Goal: Transaction & Acquisition: Obtain resource

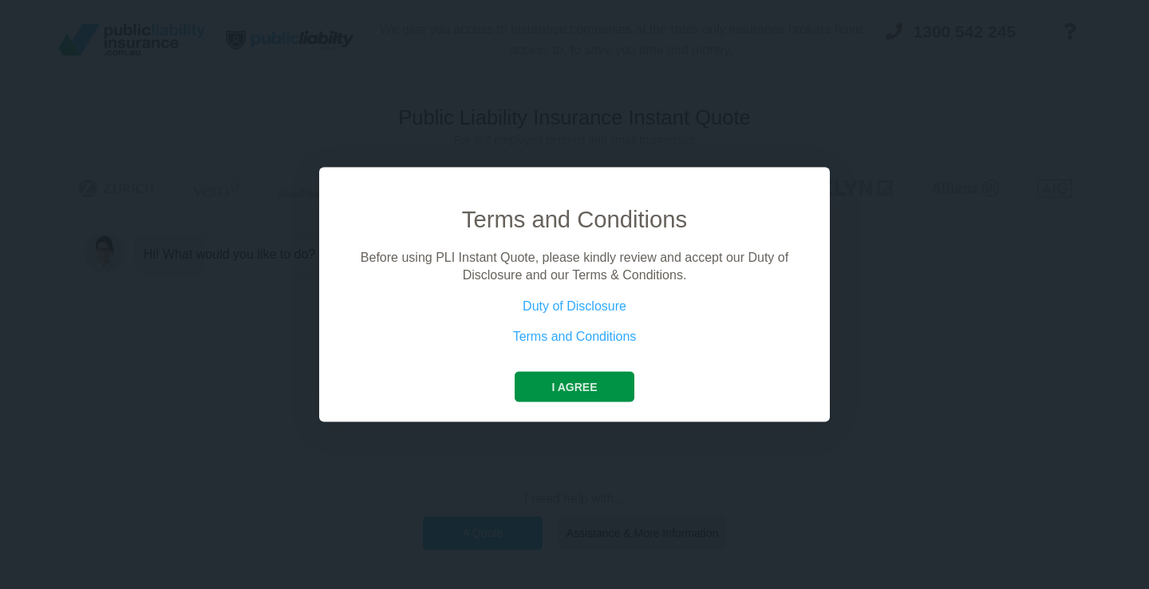
click at [587, 386] on button "I agree" at bounding box center [574, 386] width 119 height 30
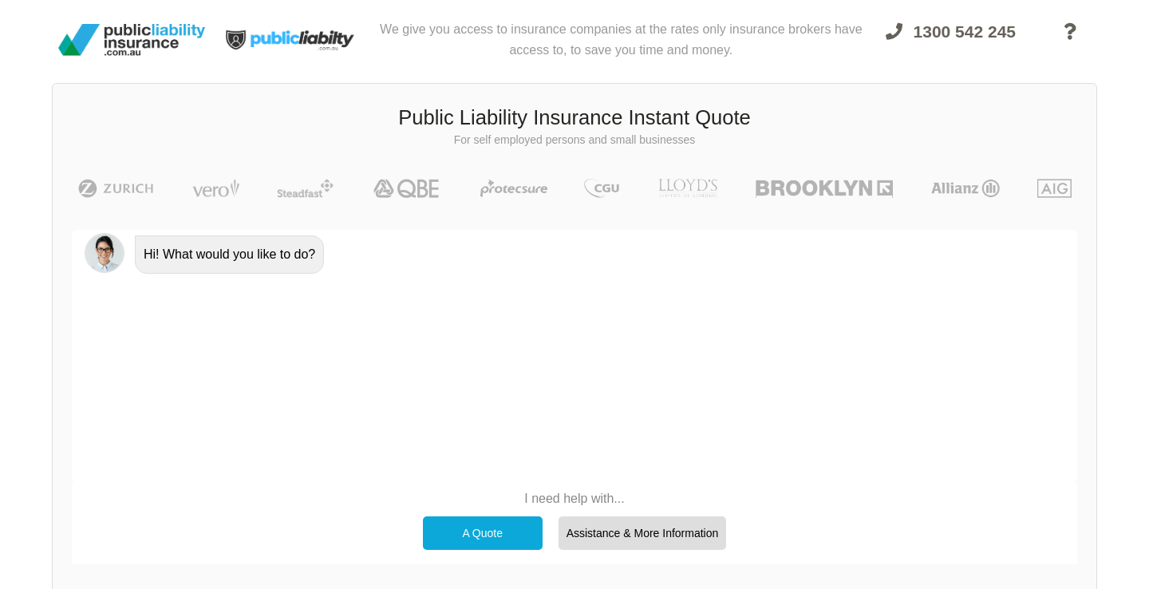
click at [490, 538] on div "A Quote" at bounding box center [483, 533] width 120 height 34
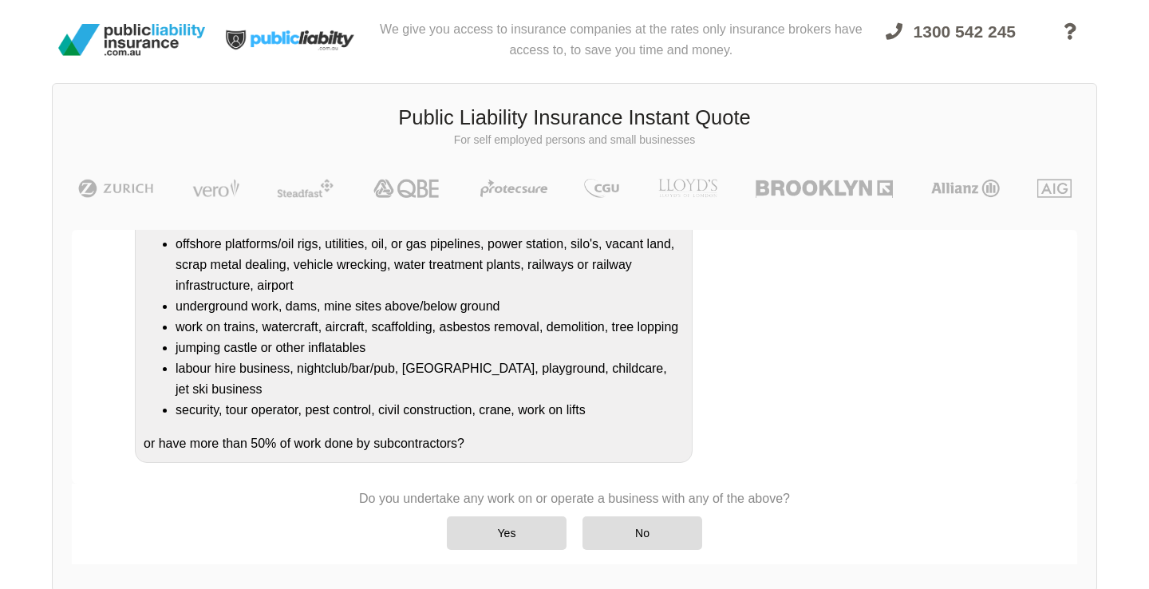
scroll to position [271, 0]
click at [638, 532] on div "No" at bounding box center [643, 533] width 120 height 34
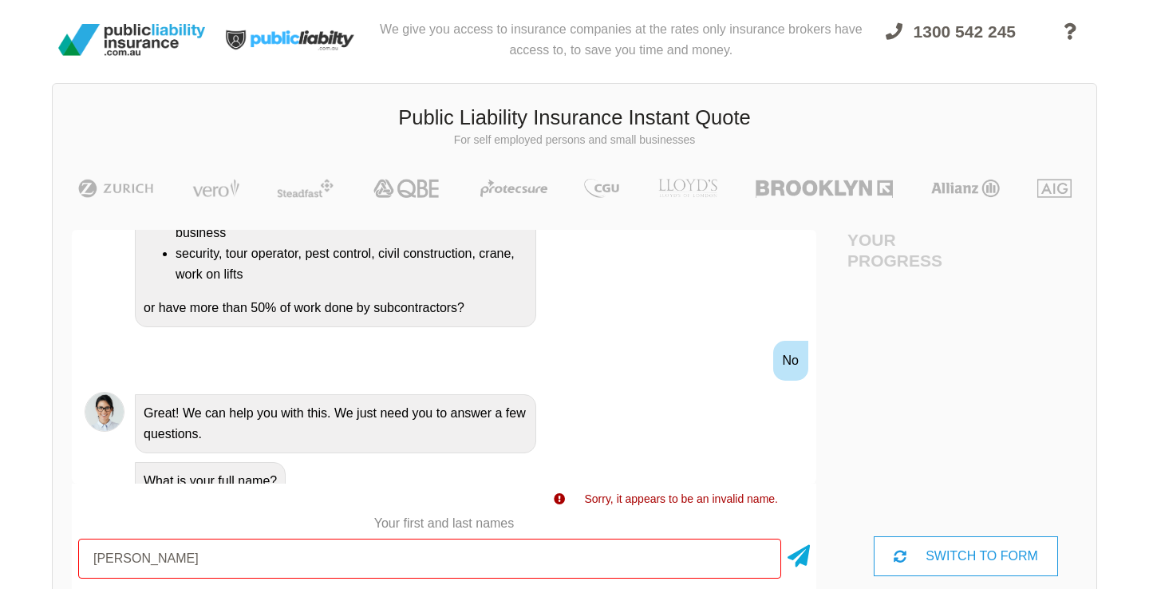
scroll to position [0, 0]
click at [791, 564] on icon at bounding box center [799, 553] width 22 height 29
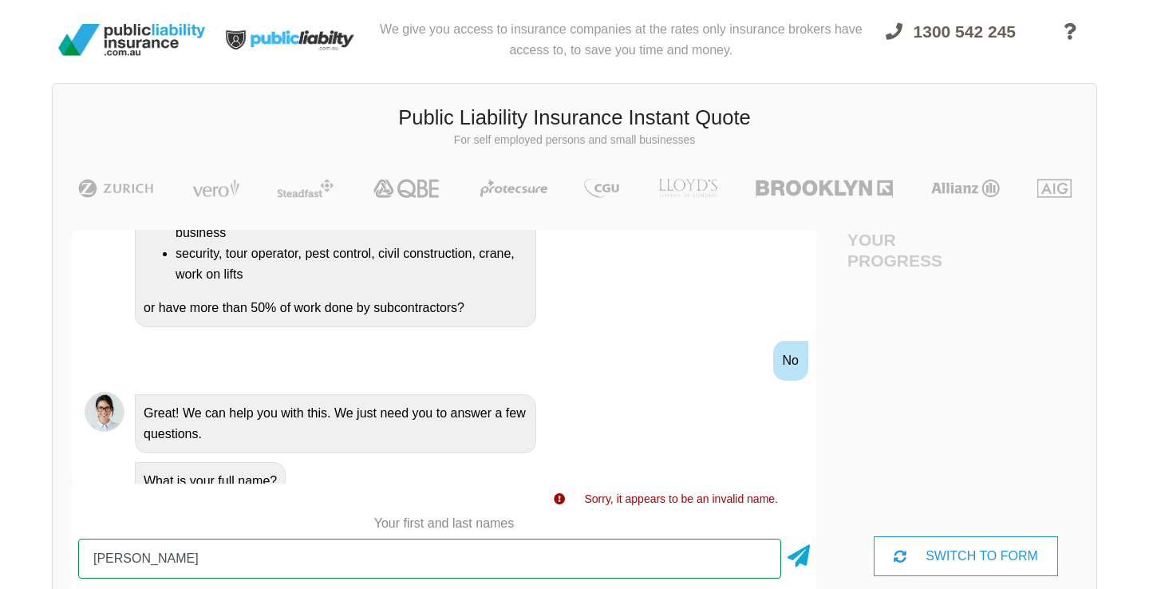
click at [121, 558] on input "[PERSON_NAME]" at bounding box center [429, 559] width 703 height 40
type input "[PERSON_NAME]"
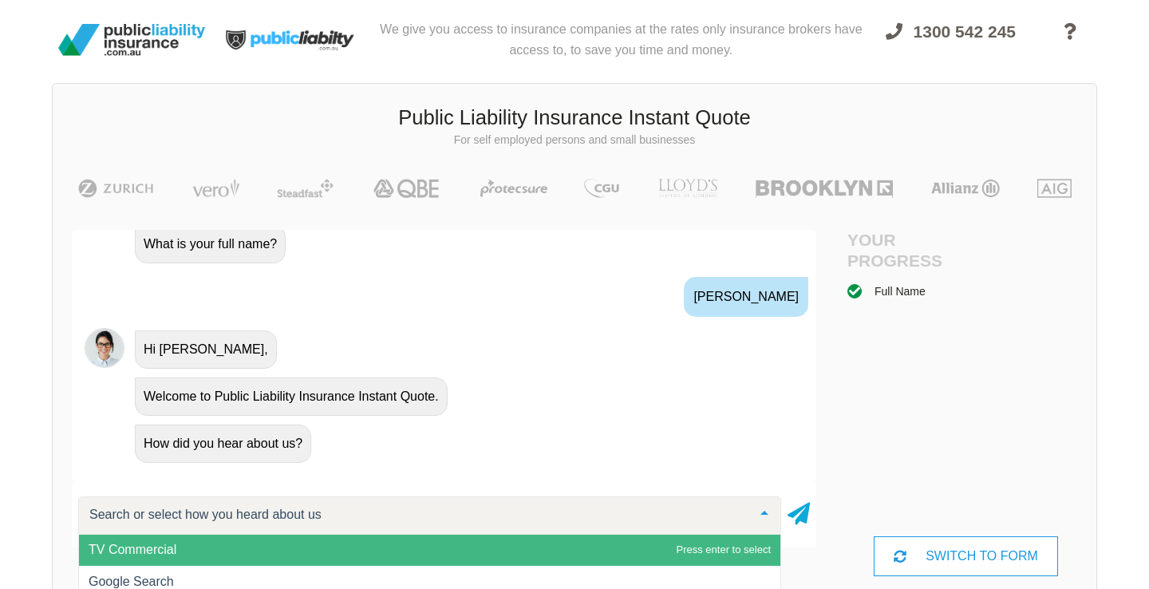
scroll to position [1, 0]
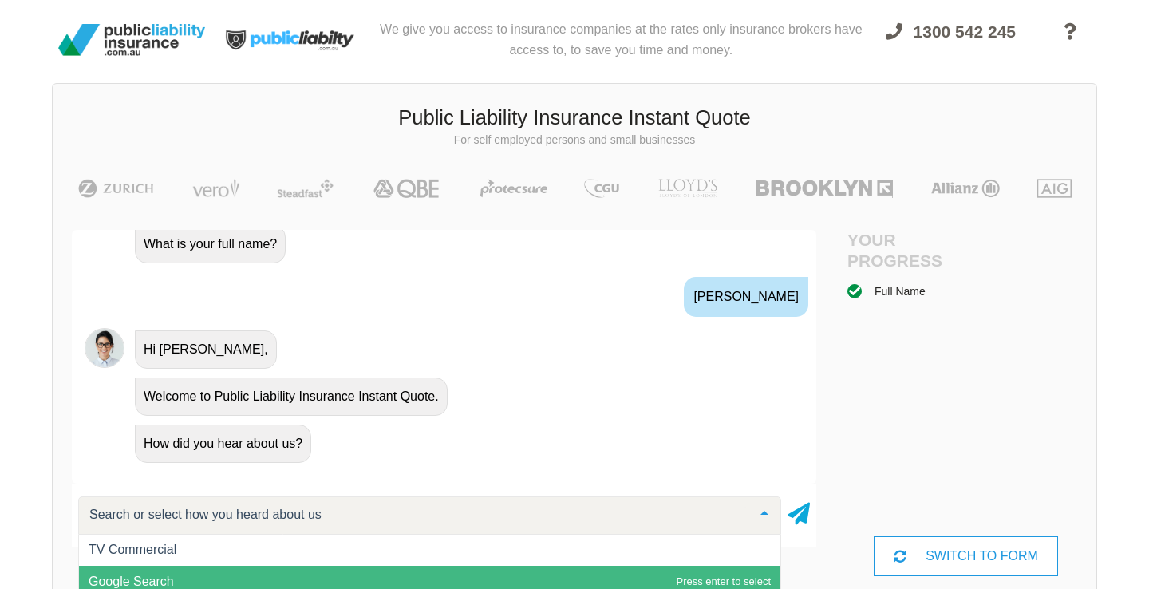
click at [309, 574] on span "Google Search" at bounding box center [430, 582] width 702 height 32
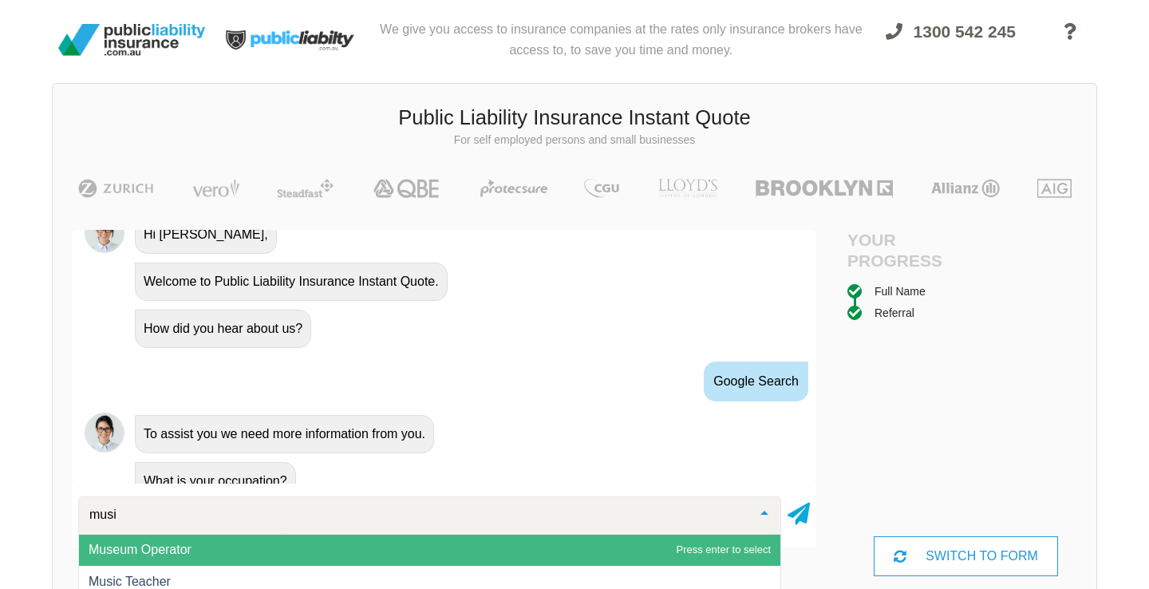
scroll to position [0, 0]
type input "musician"
click at [272, 541] on span "Musician" at bounding box center [430, 551] width 702 height 32
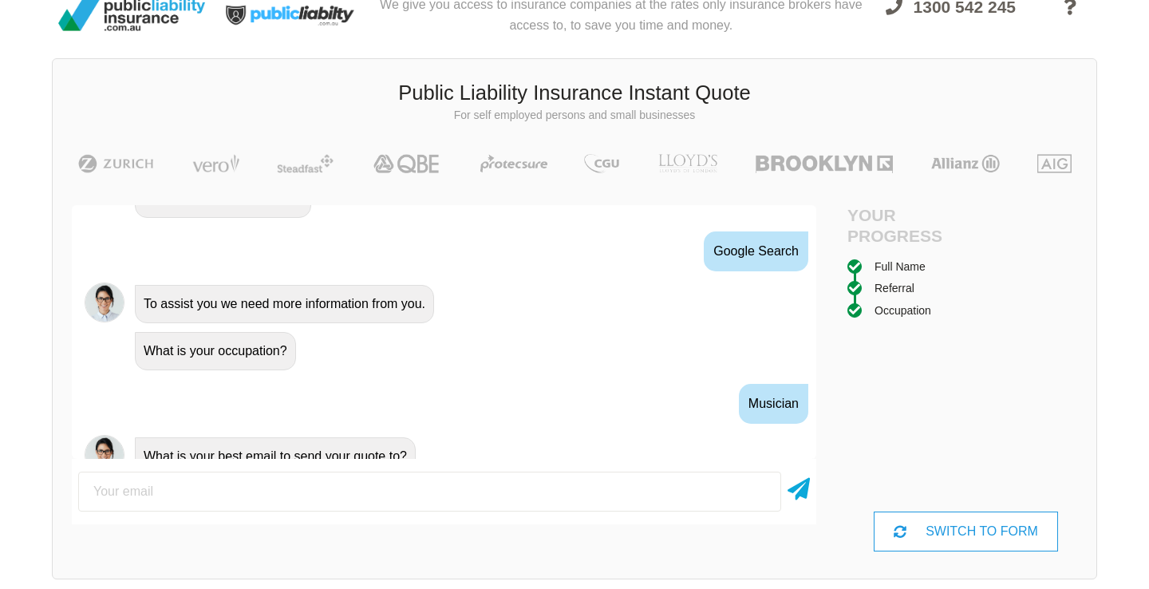
scroll to position [30, 0]
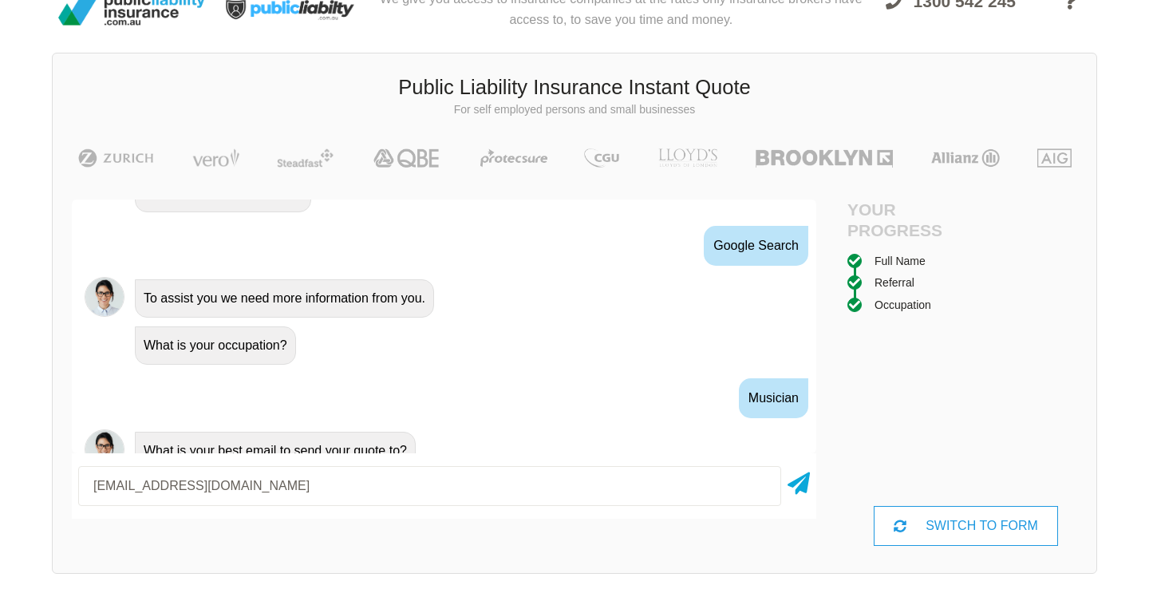
type input "[EMAIL_ADDRESS][DOMAIN_NAME]"
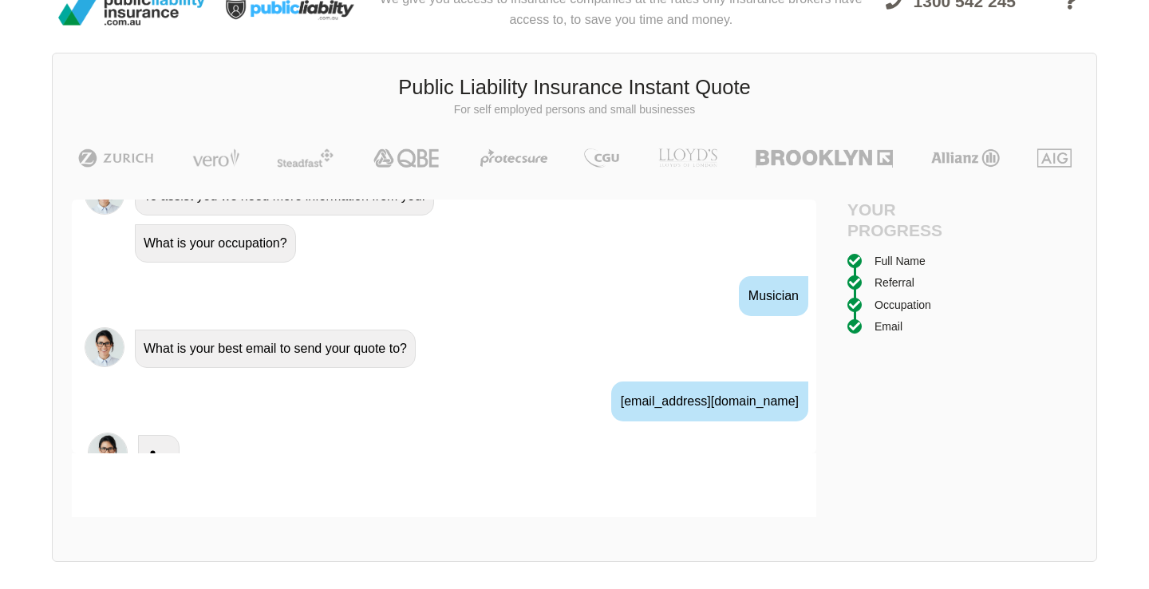
scroll to position [1006, 0]
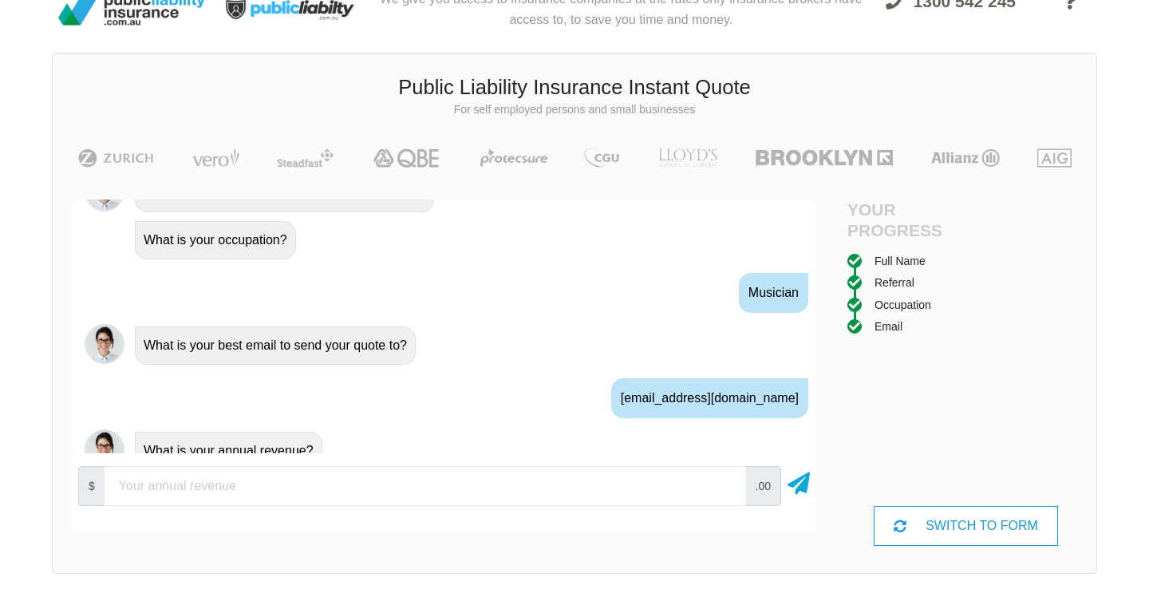
click at [243, 484] on input "number" at bounding box center [426, 486] width 642 height 40
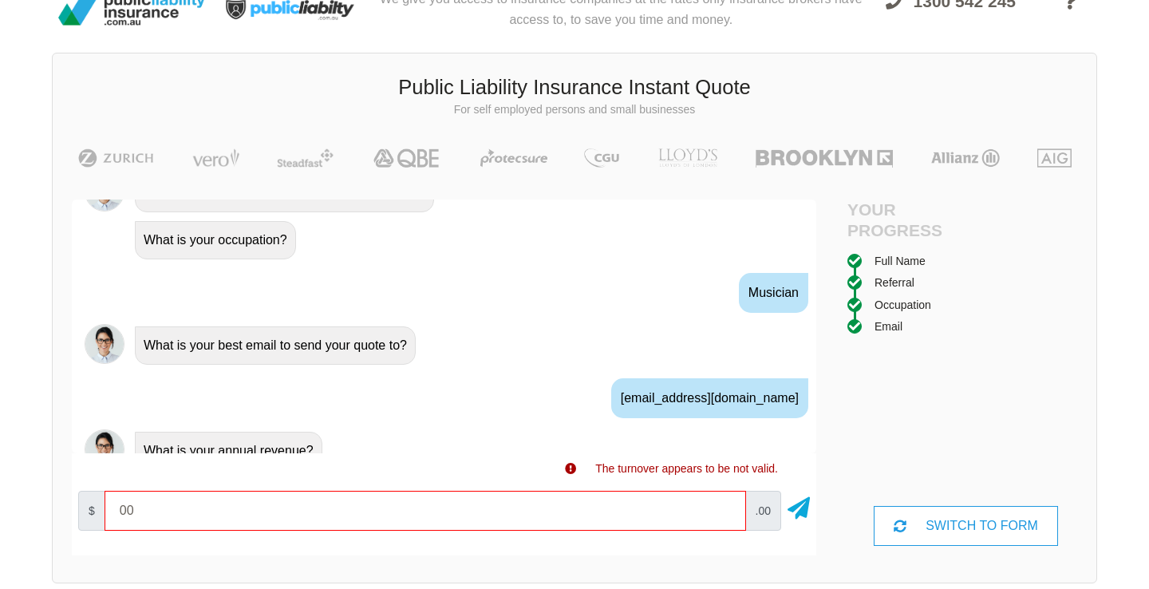
type input "00"
click at [401, 529] on input "100" at bounding box center [426, 511] width 642 height 40
click at [729, 514] on input "10000" at bounding box center [426, 511] width 642 height 40
click at [724, 504] on input "20000" at bounding box center [426, 511] width 642 height 40
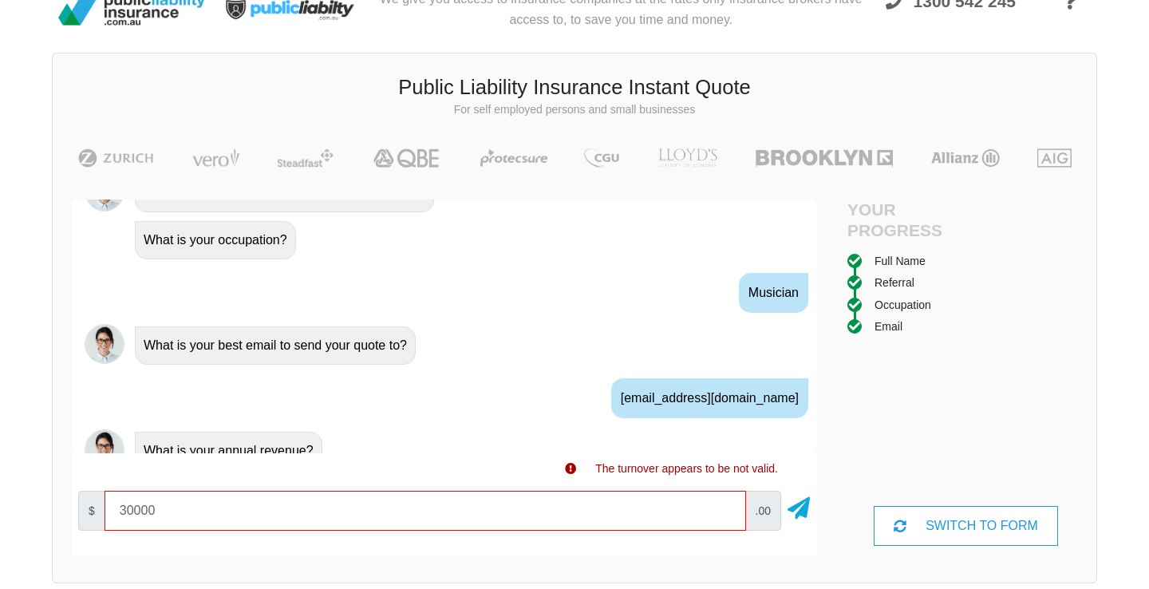
click at [724, 504] on input "30000" at bounding box center [426, 511] width 642 height 40
click at [724, 506] on input "40000" at bounding box center [426, 511] width 642 height 40
click at [724, 506] on input "50000" at bounding box center [426, 511] width 642 height 40
click at [724, 506] on input "60000" at bounding box center [426, 511] width 642 height 40
click at [724, 506] on input "70000" at bounding box center [426, 511] width 642 height 40
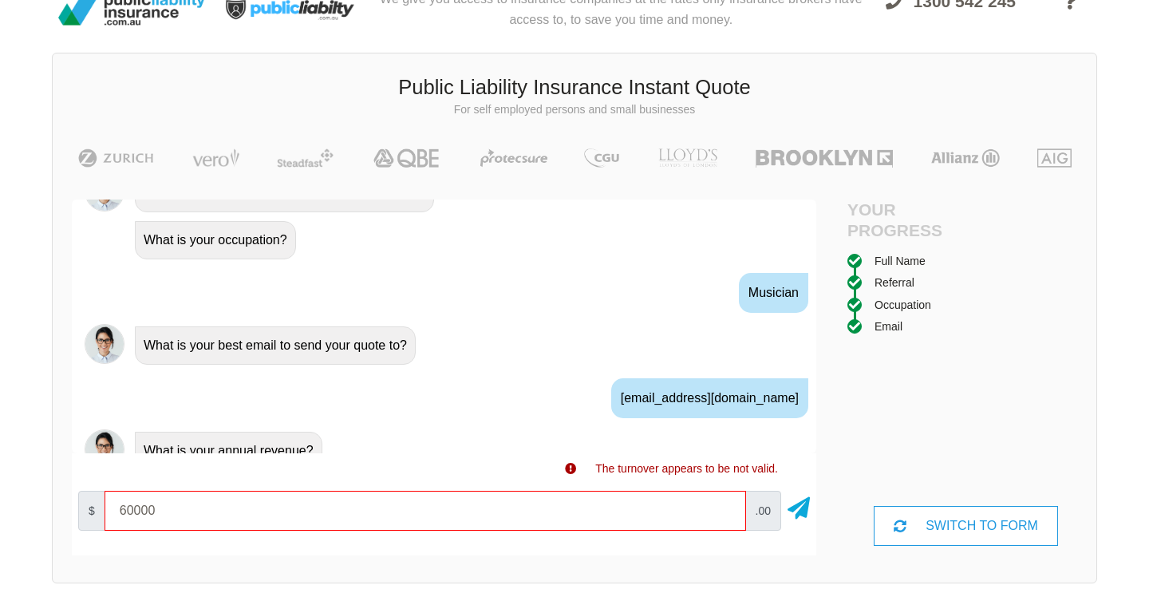
click at [724, 512] on input "60000" at bounding box center [426, 511] width 642 height 40
click at [724, 512] on input "50000" at bounding box center [426, 511] width 642 height 40
type input "40000"
click at [724, 512] on input "40000" at bounding box center [426, 511] width 642 height 40
click at [706, 95] on h3 "Public Liability Insurance Instant Quote" at bounding box center [575, 87] width 1020 height 29
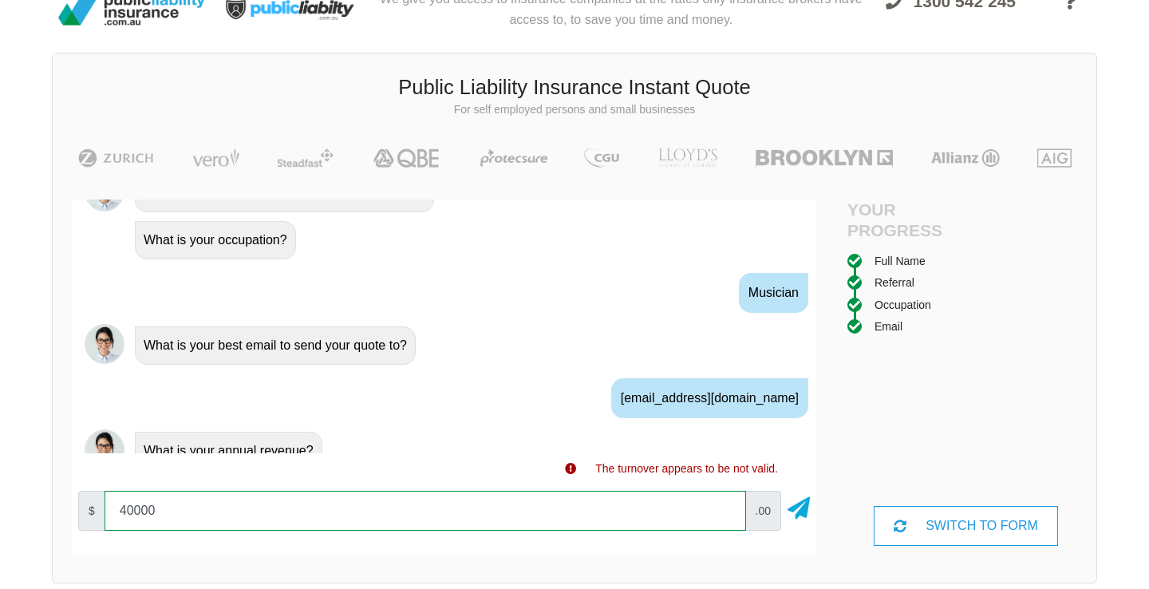
click at [251, 512] on input "40000" at bounding box center [426, 511] width 642 height 40
